Goal: Task Accomplishment & Management: Manage account settings

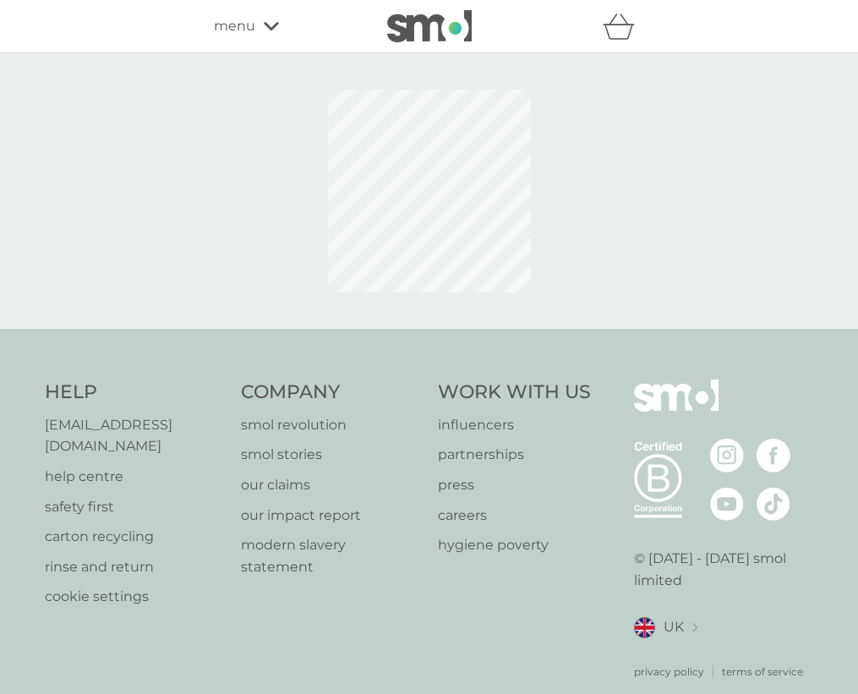
click at [253, 23] on span "menu" at bounding box center [234, 26] width 41 height 22
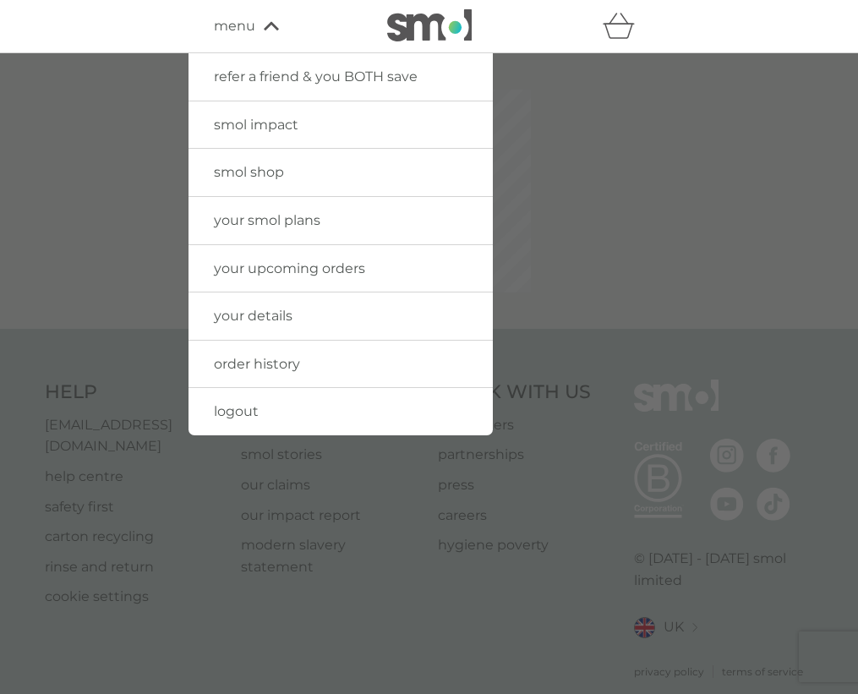
click at [618, 31] on icon "basket" at bounding box center [619, 26] width 32 height 26
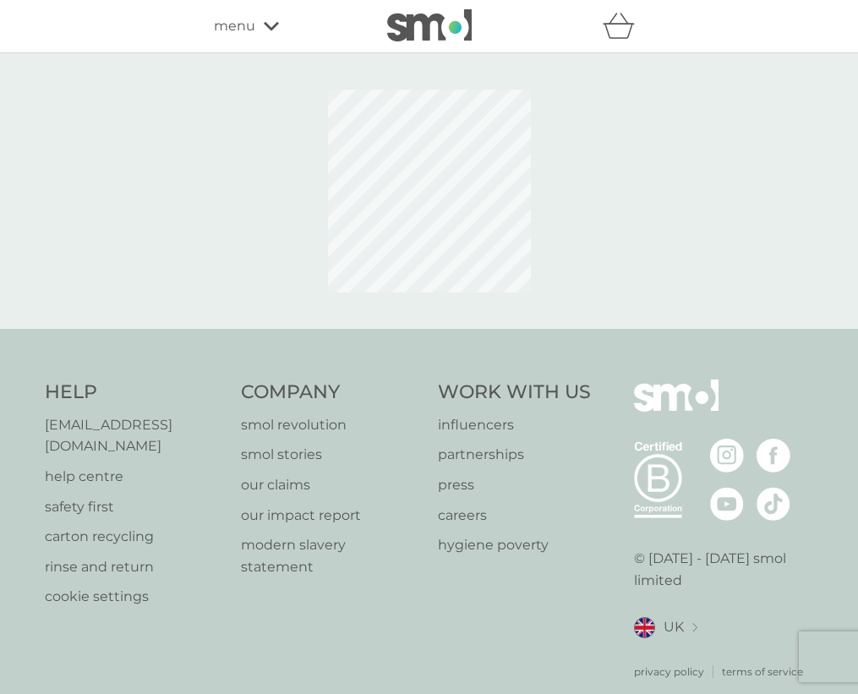
click at [220, 18] on span "menu" at bounding box center [234, 26] width 41 height 22
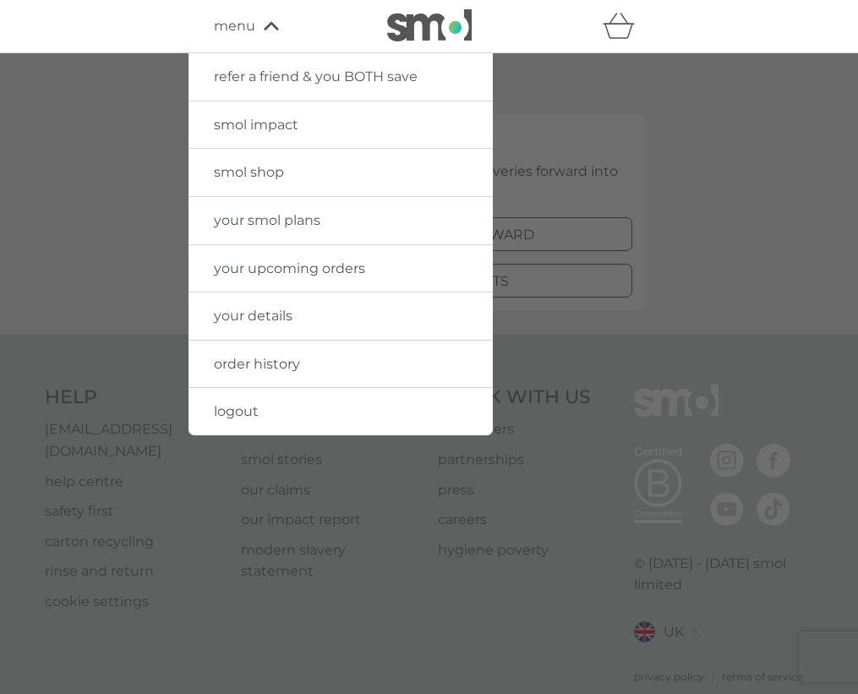
click at [106, 156] on div at bounding box center [429, 400] width 858 height 694
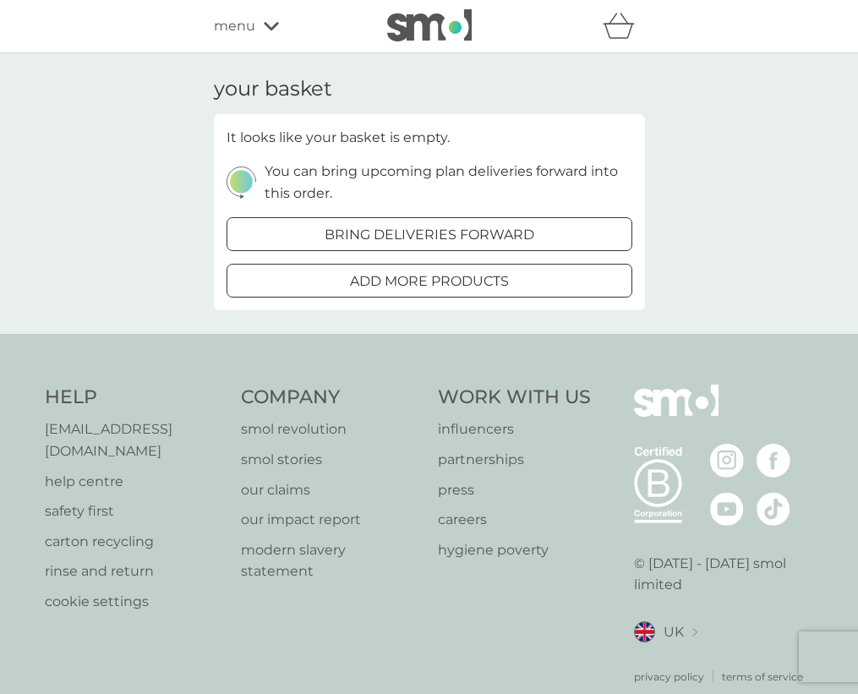
click at [249, 31] on span "menu" at bounding box center [234, 26] width 41 height 22
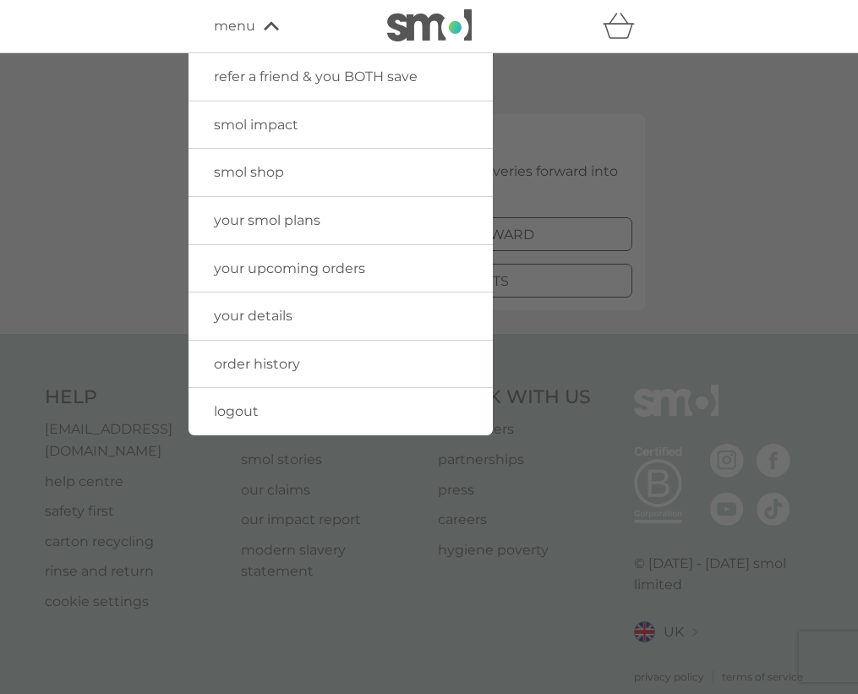
click at [39, 298] on div at bounding box center [429, 400] width 858 height 694
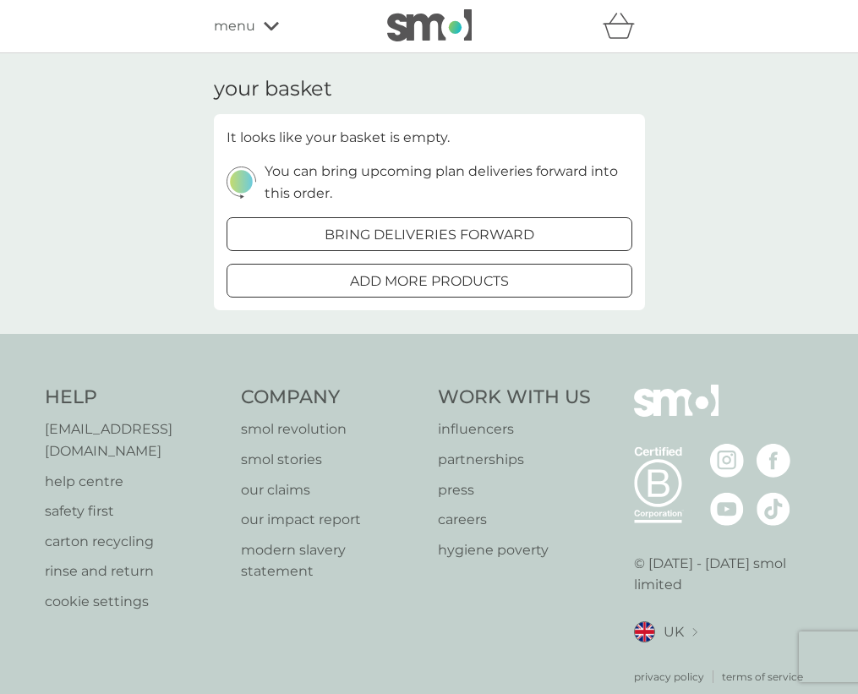
click at [236, 35] on span "menu" at bounding box center [234, 26] width 41 height 22
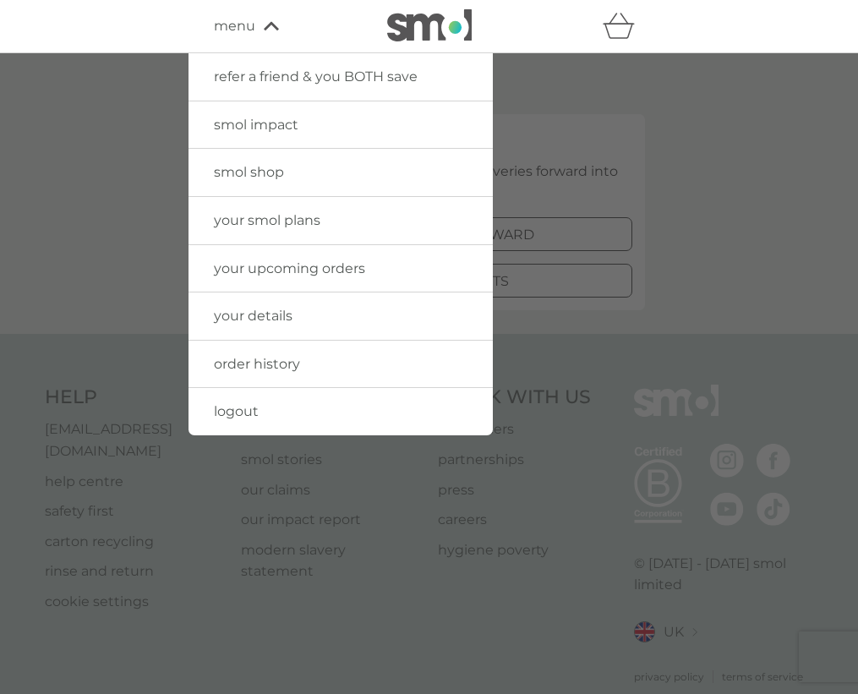
click at [467, 30] on img at bounding box center [429, 25] width 85 height 32
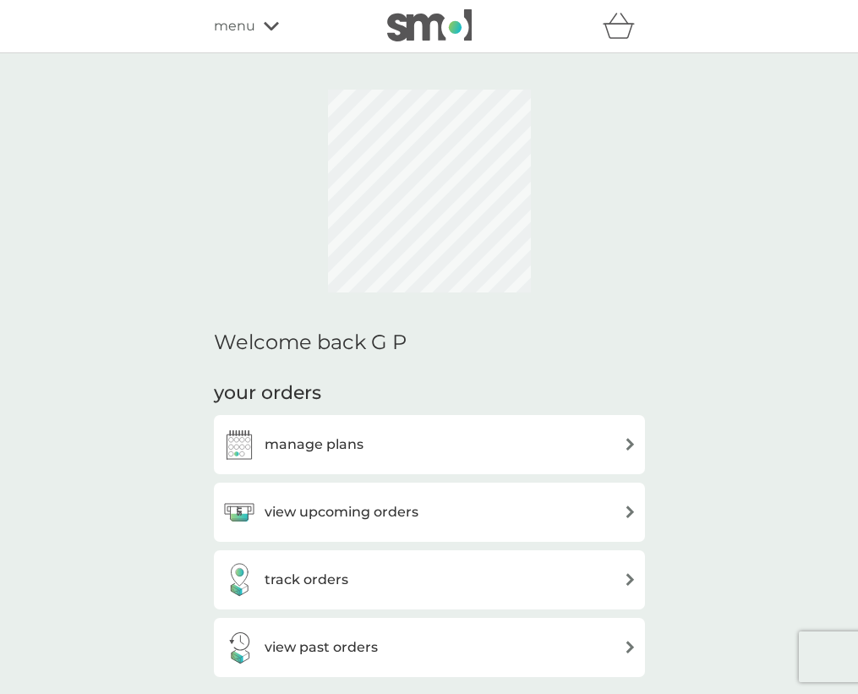
click at [369, 444] on div "manage plans" at bounding box center [429, 445] width 414 height 34
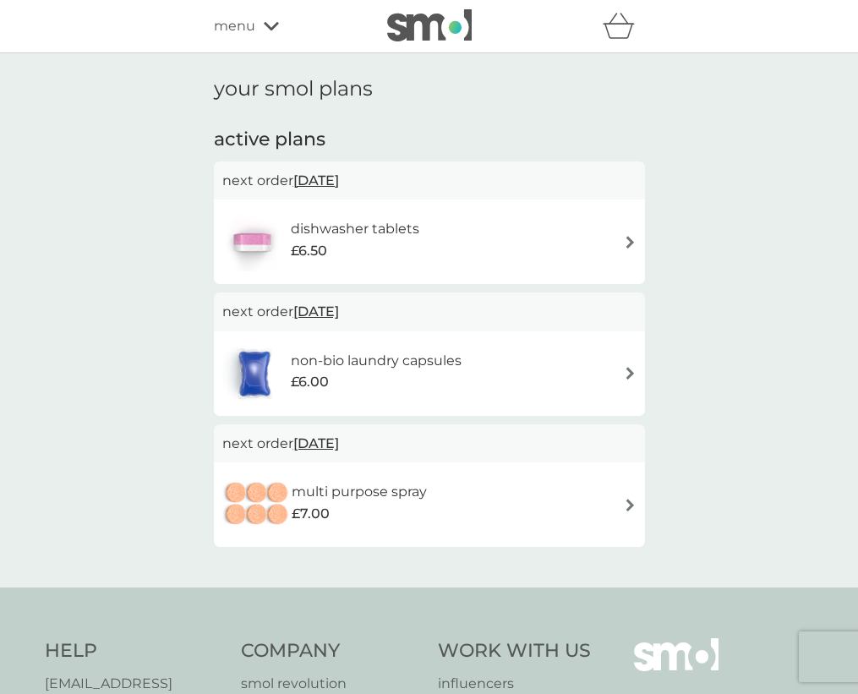
click at [633, 236] on img at bounding box center [630, 242] width 13 height 13
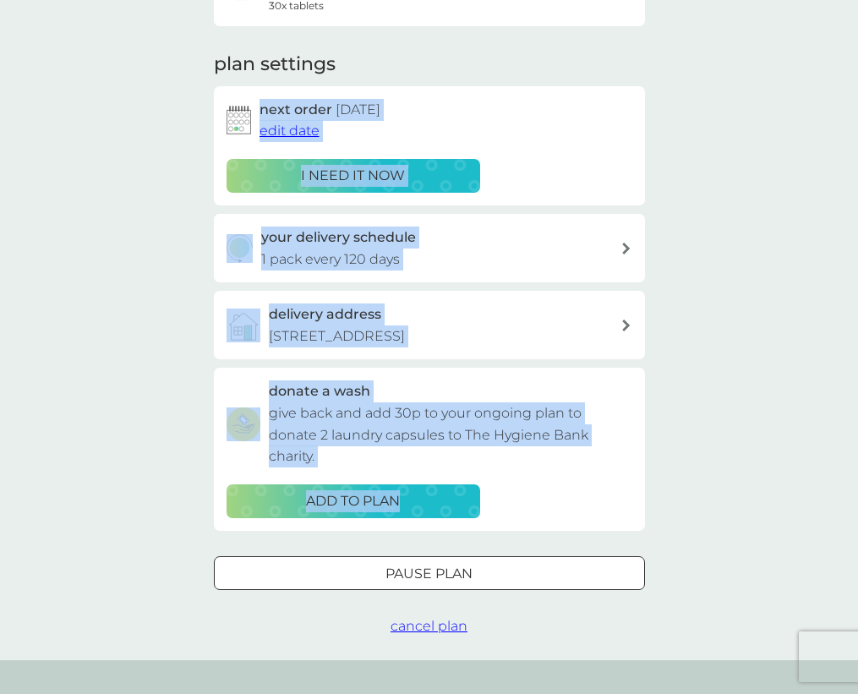
scroll to position [344, 0]
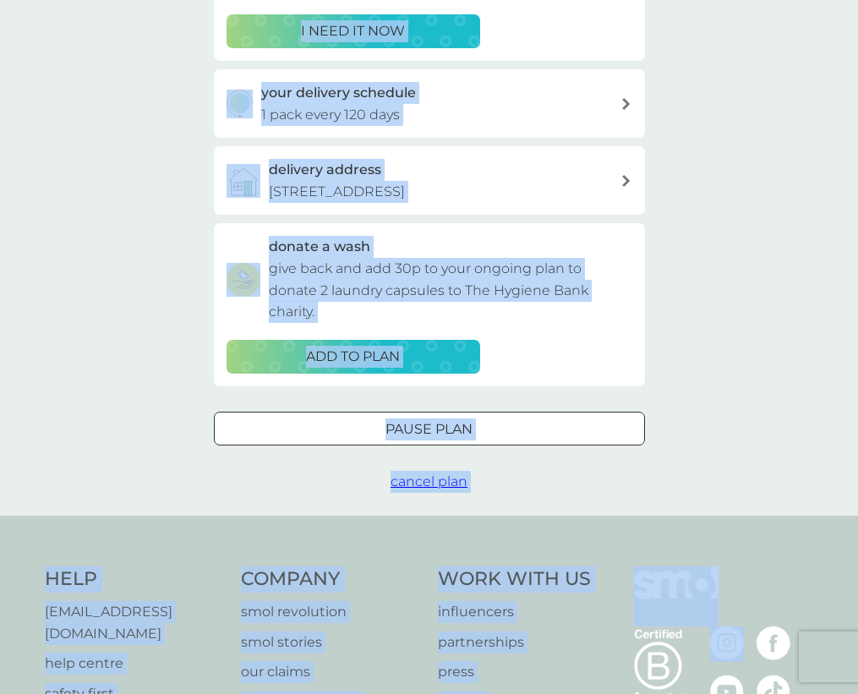
drag, startPoint x: 692, startPoint y: 268, endPoint x: 739, endPoint y: 634, distance: 368.9
click at [739, 634] on div "refer a friend & you BOTH save smol impact smol shop your smol plans your upcom…" at bounding box center [429, 287] width 858 height 1262
click at [549, 438] on div "Pause plan" at bounding box center [429, 429] width 429 height 22
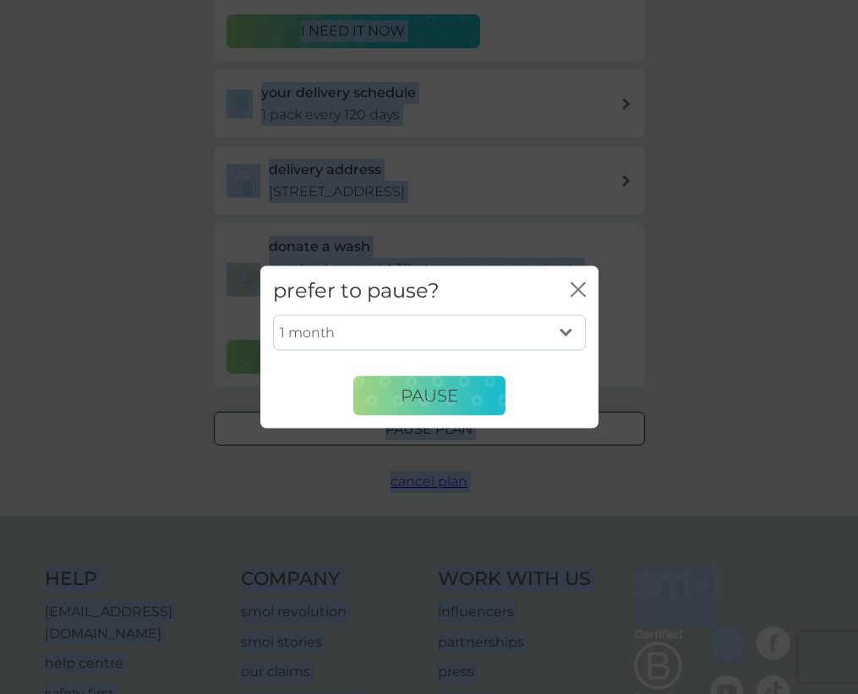
select select "2"
click at [473, 404] on button "Pause" at bounding box center [429, 395] width 152 height 41
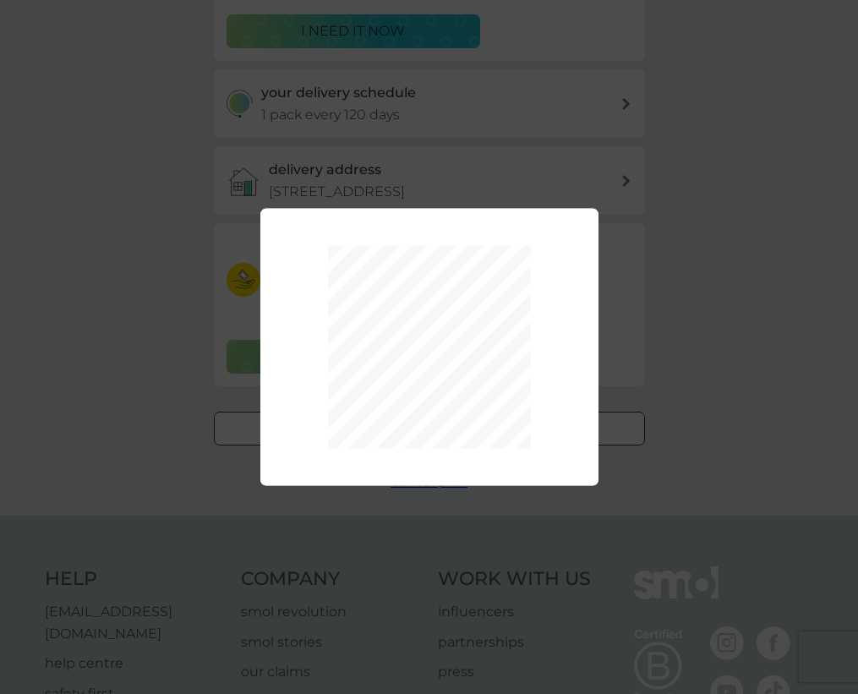
click at [174, 102] on div "1 month 2 months 3 months 4 months 5 months 6 months Pause" at bounding box center [429, 347] width 858 height 694
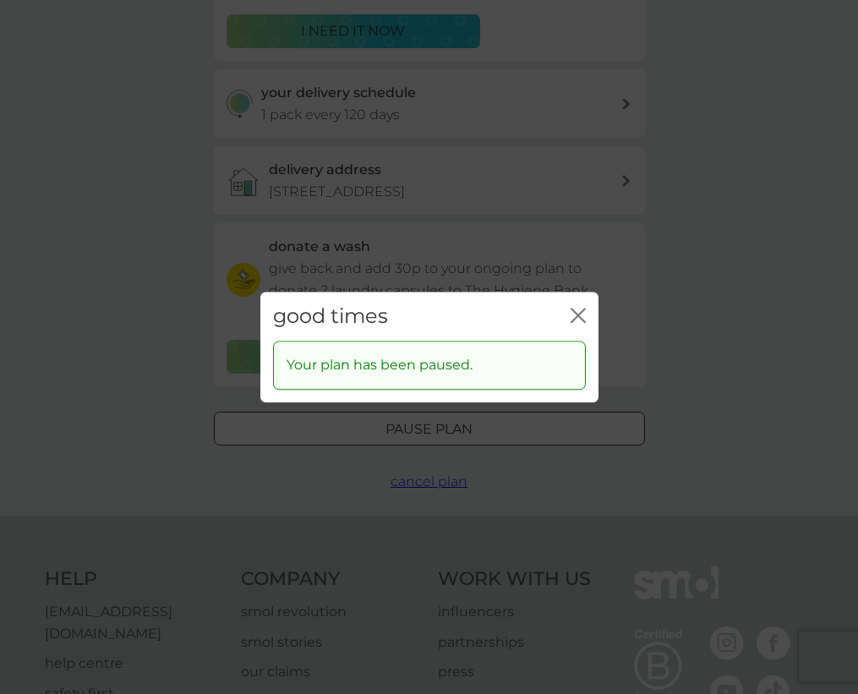
click at [576, 314] on icon "close" at bounding box center [574, 316] width 7 height 14
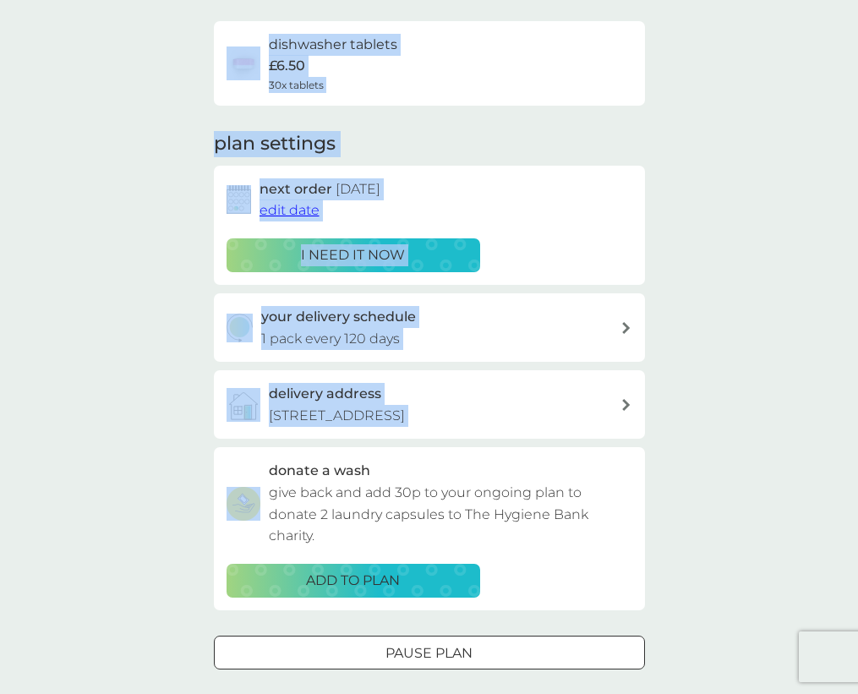
scroll to position [35, 0]
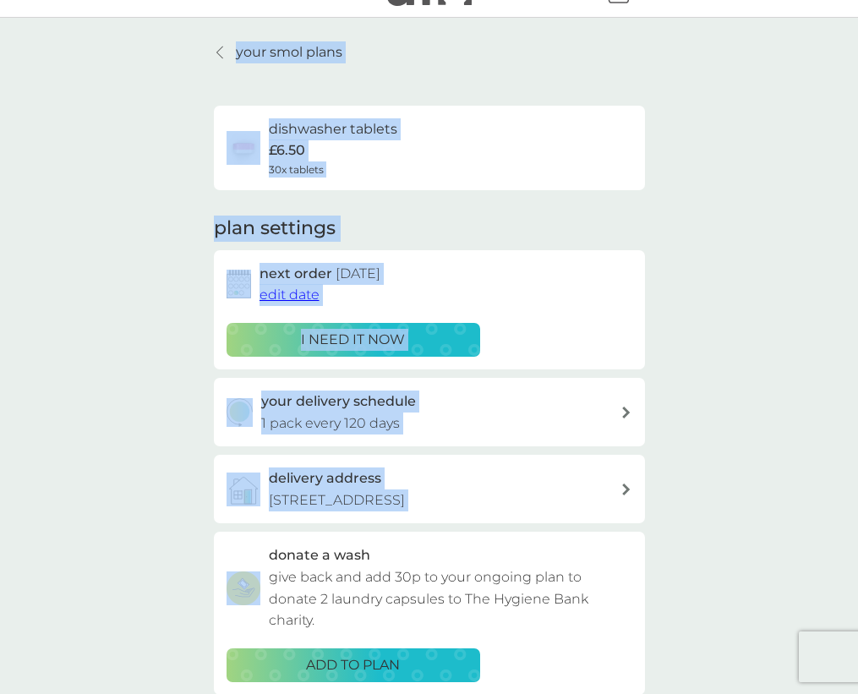
drag, startPoint x: 669, startPoint y: 169, endPoint x: 658, endPoint y: -56, distance: 225.1
click at [658, 0] on html "refer a friend & you BOTH save smol impact smol shop your smol plans your upcom…" at bounding box center [429, 596] width 858 height 1262
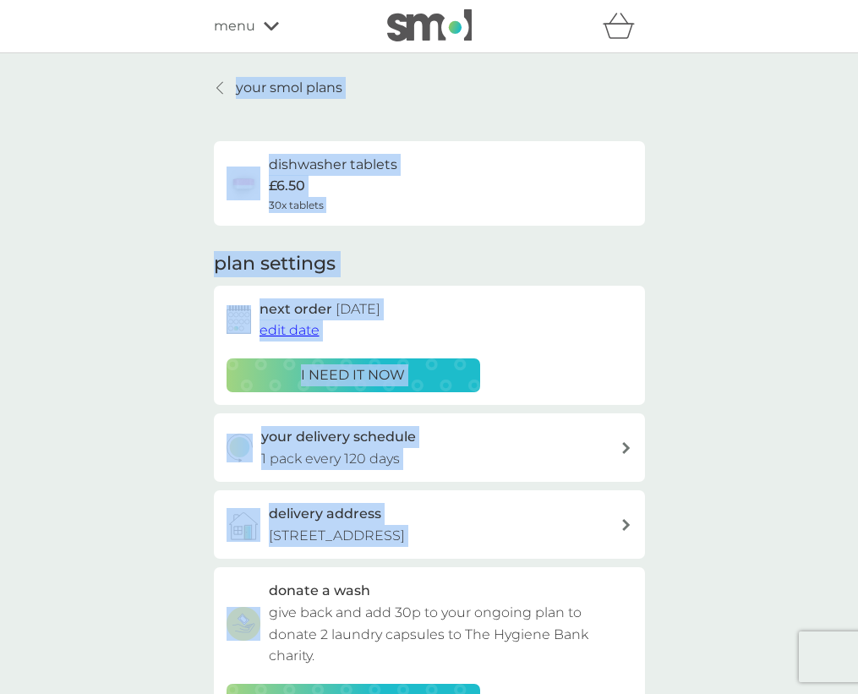
click at [247, 92] on p "your smol plans" at bounding box center [289, 88] width 106 height 22
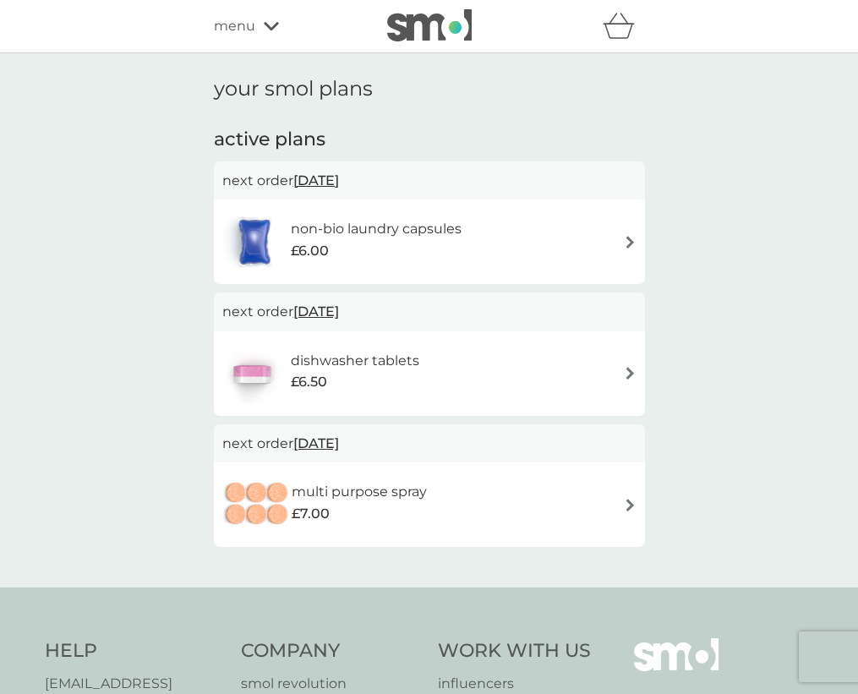
click at [625, 238] on img at bounding box center [630, 242] width 13 height 13
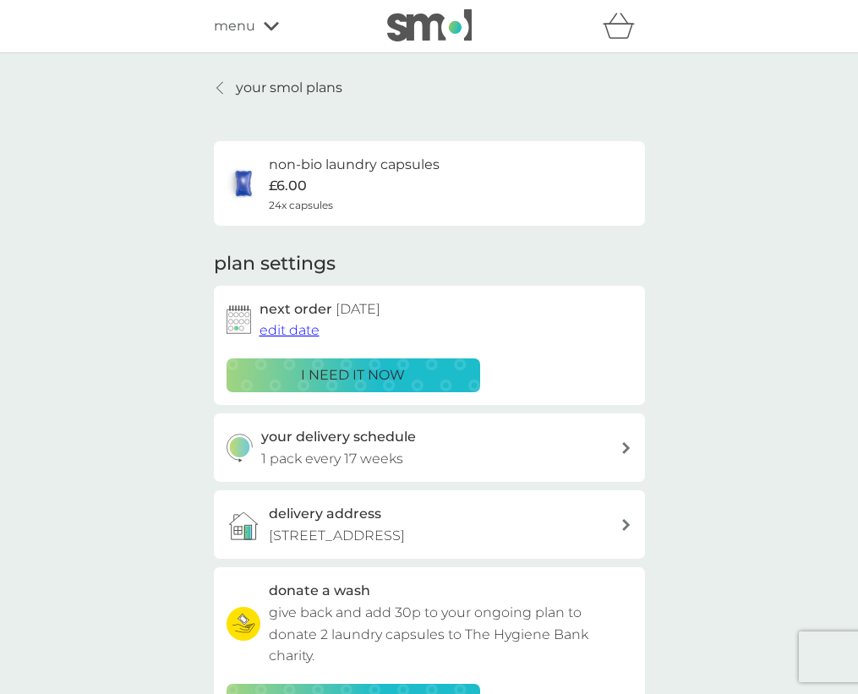
click at [392, 164] on h6 "non-bio laundry capsules" at bounding box center [354, 165] width 171 height 22
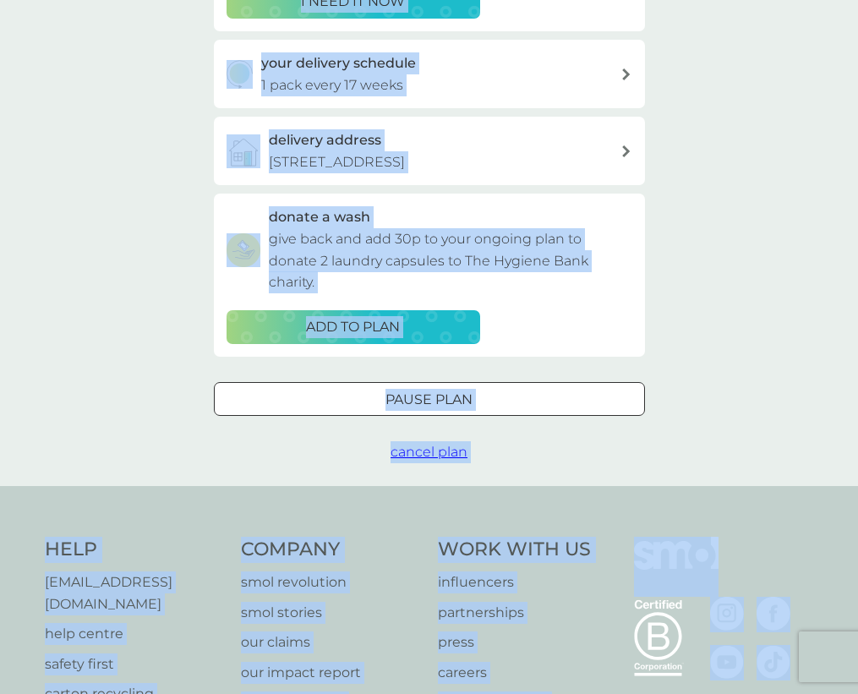
drag, startPoint x: 677, startPoint y: 240, endPoint x: 708, endPoint y: 715, distance: 476.0
click at [708, 693] on html "refer a friend & you BOTH save smol impact smol shop your smol plans your upcom…" at bounding box center [429, 257] width 858 height 1262
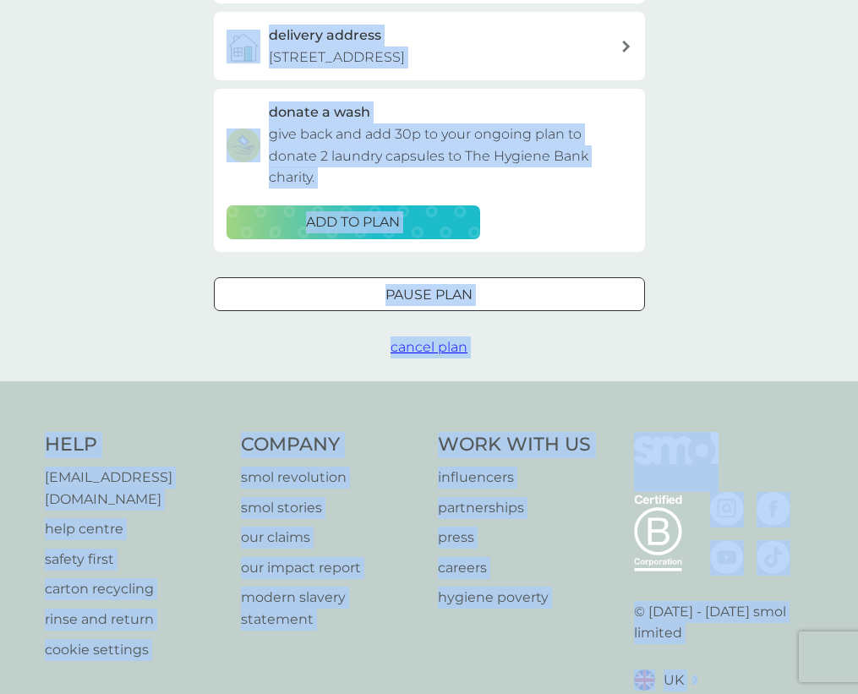
click at [589, 304] on div "Pause plan" at bounding box center [429, 295] width 429 height 22
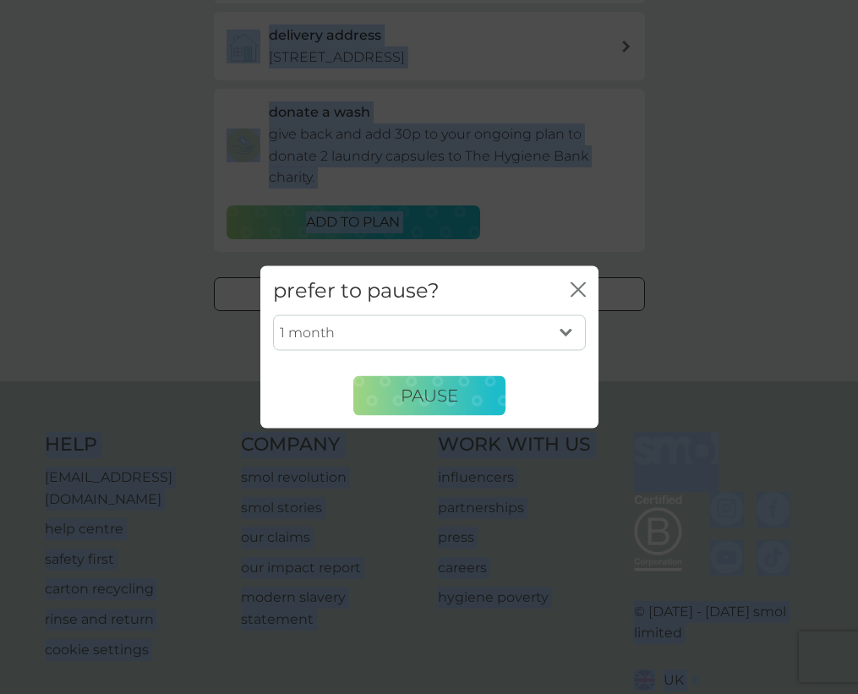
select select "2"
click at [491, 385] on button "Pause" at bounding box center [429, 395] width 152 height 41
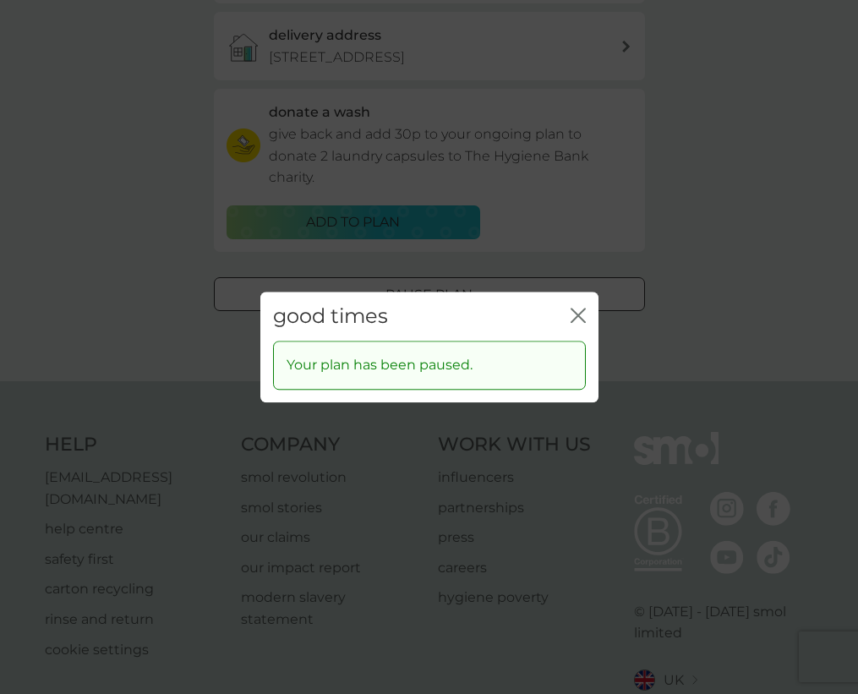
click at [134, 159] on div "good times close Your plan has been paused." at bounding box center [429, 347] width 858 height 694
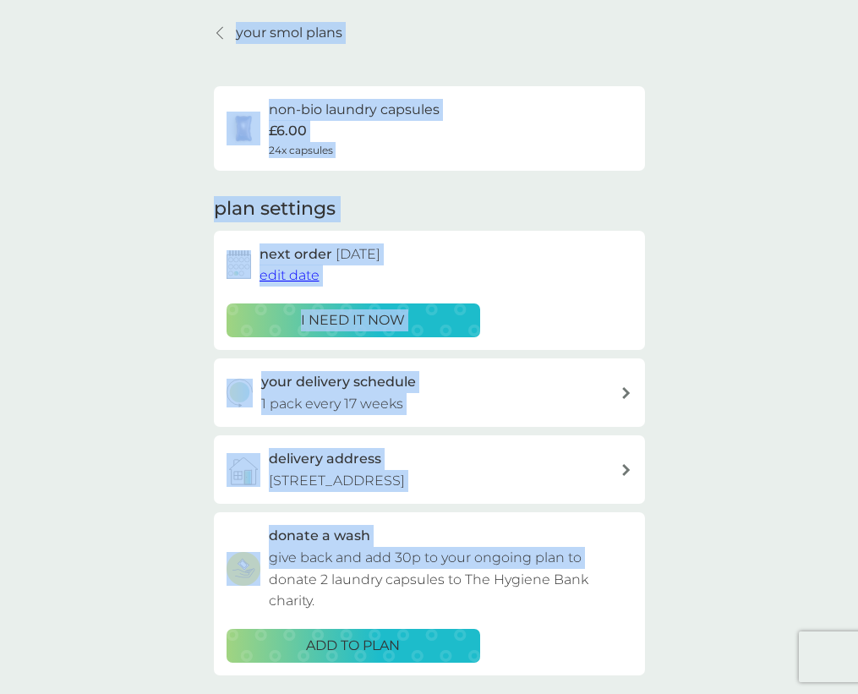
scroll to position [0, 0]
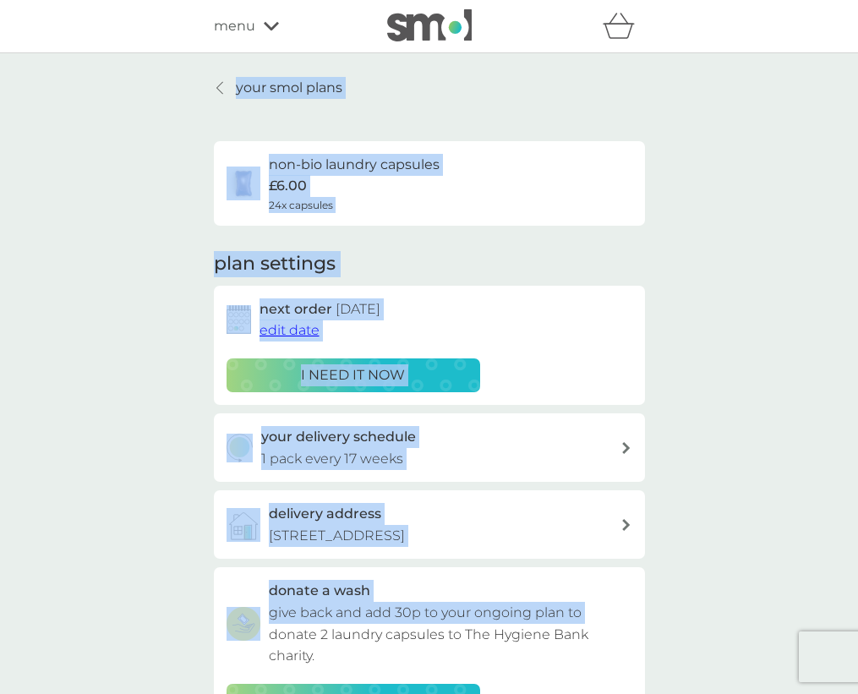
drag, startPoint x: 134, startPoint y: 159, endPoint x: 145, endPoint y: 94, distance: 66.0
click at [145, 94] on div "your smol plans non-bio laundry capsules £6.00 24x capsules plan settings next …" at bounding box center [429, 456] width 858 height 806
click at [290, 90] on p "your smol plans" at bounding box center [289, 88] width 106 height 22
